Goal: Transaction & Acquisition: Obtain resource

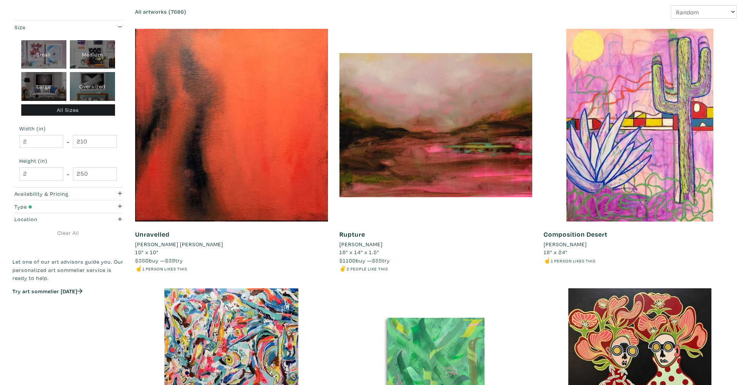
scroll to position [114, 0]
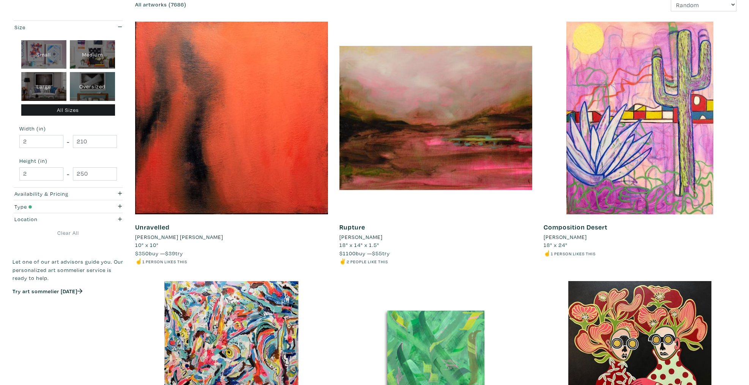
click at [382, 253] on span "$55" at bounding box center [377, 253] width 10 height 7
click at [268, 254] on li "$350 buy — $39 try" at bounding box center [231, 253] width 193 height 8
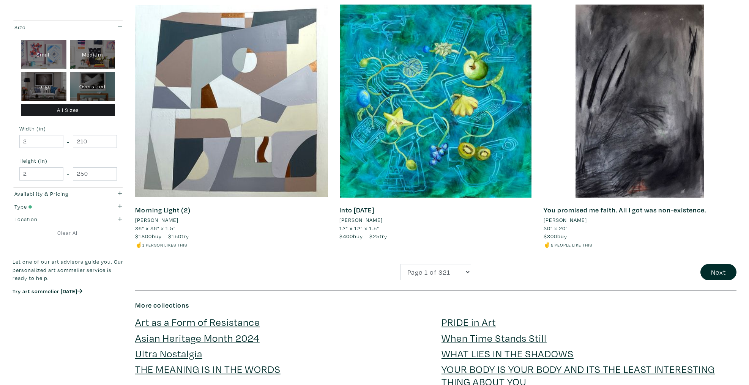
scroll to position [1974, 0]
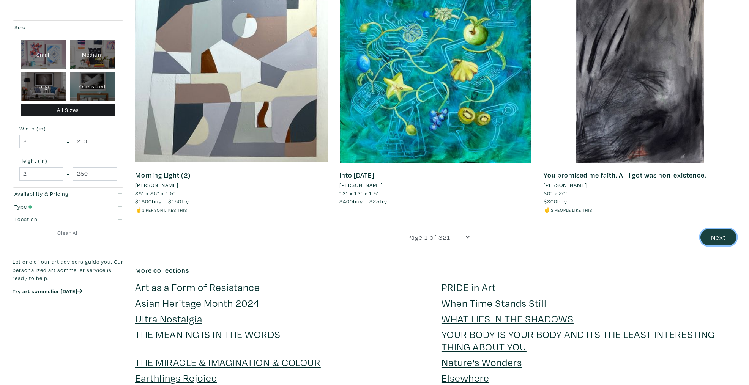
click at [720, 243] on button "Next" at bounding box center [718, 237] width 36 height 16
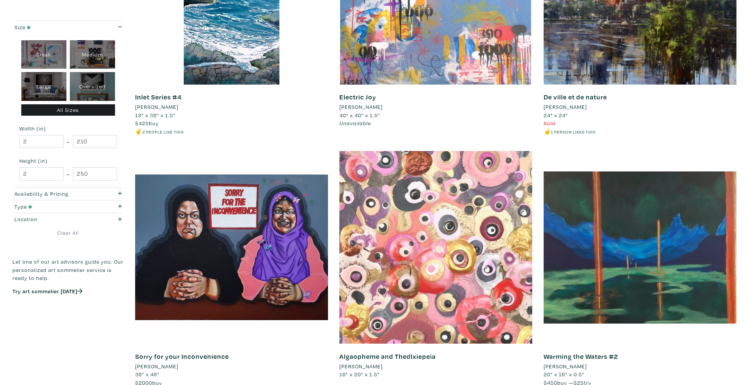
scroll to position [1860, 0]
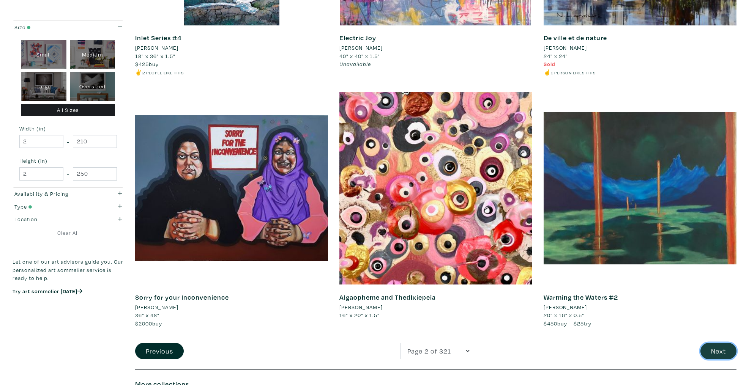
click at [723, 352] on button "Next" at bounding box center [718, 351] width 36 height 16
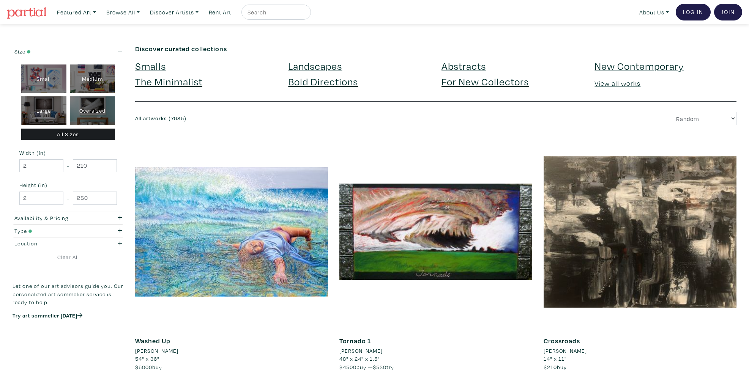
click at [34, 110] on div "Large" at bounding box center [43, 110] width 45 height 29
type input "28"
type input "48"
type input "28"
type input "48"
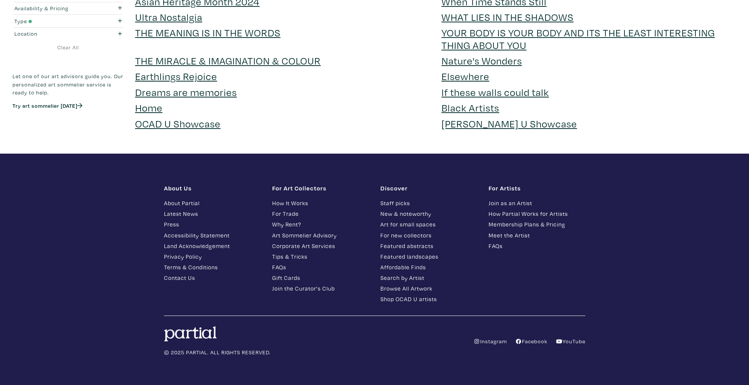
scroll to position [2278, 0]
